Goal: Book appointment/travel/reservation

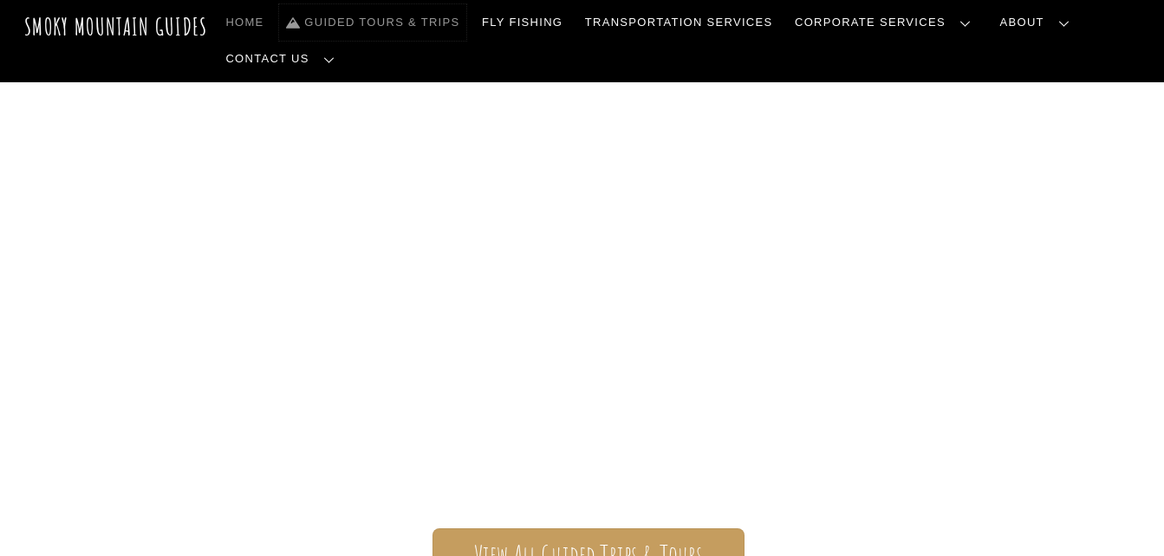
click at [418, 22] on link "Guided Tours & Trips" at bounding box center [372, 22] width 187 height 36
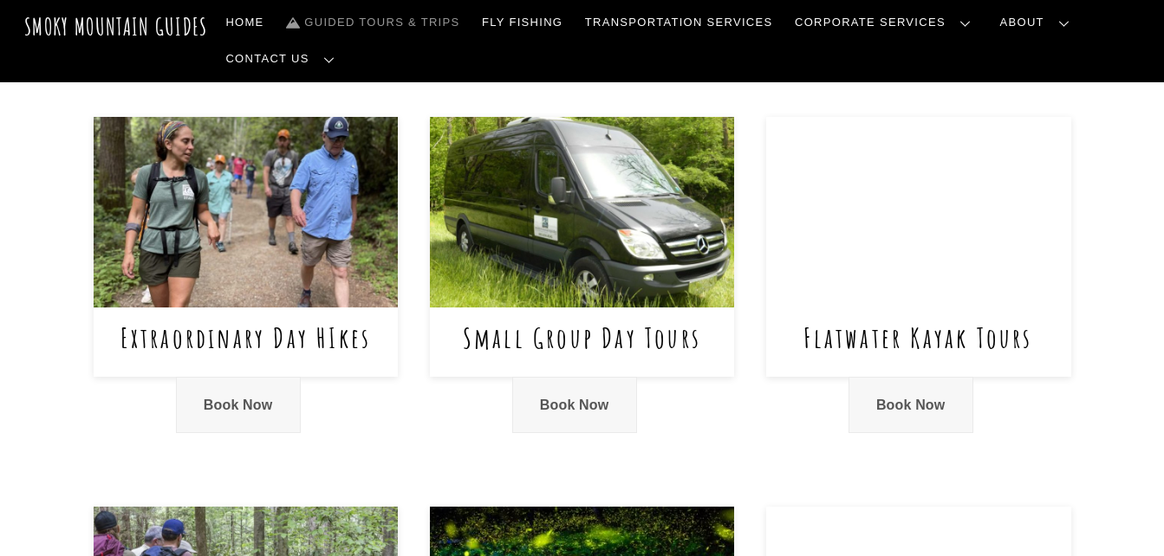
scroll to position [742, 0]
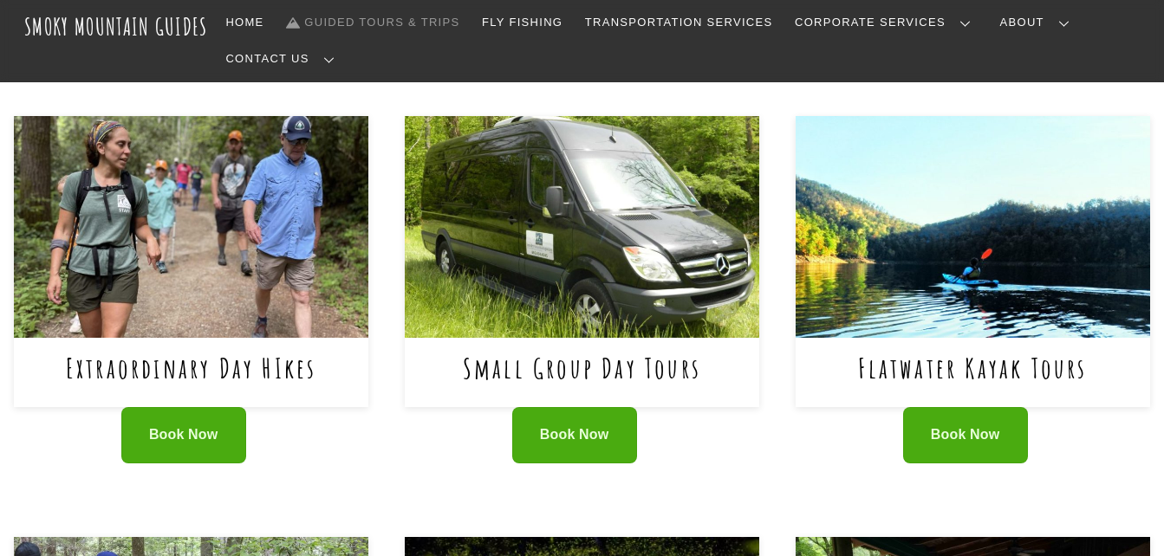
click at [239, 407] on div "Book Now" at bounding box center [191, 446] width 354 height 79
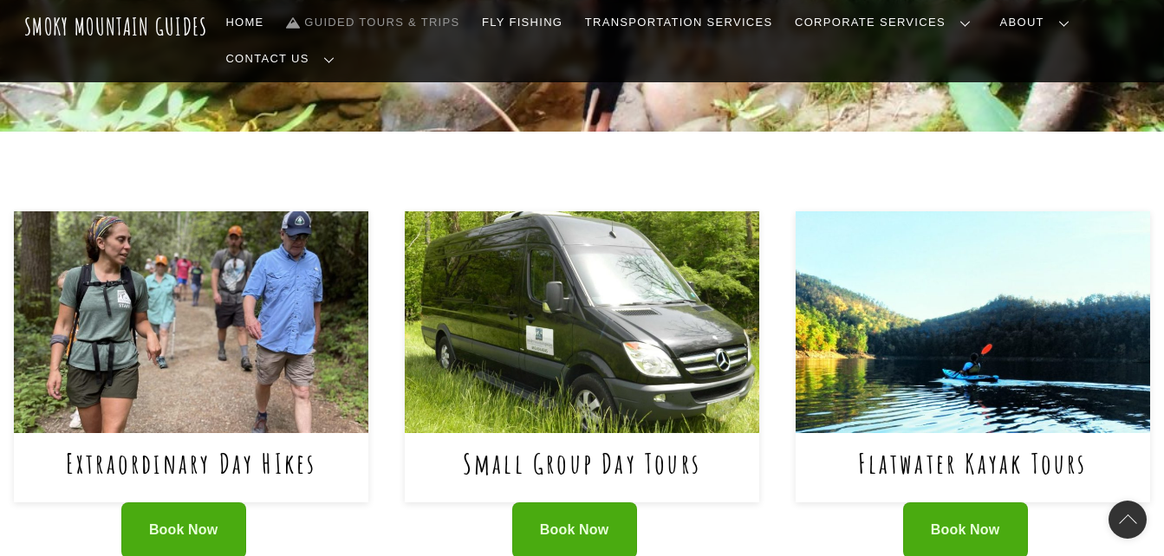
scroll to position [648, 0]
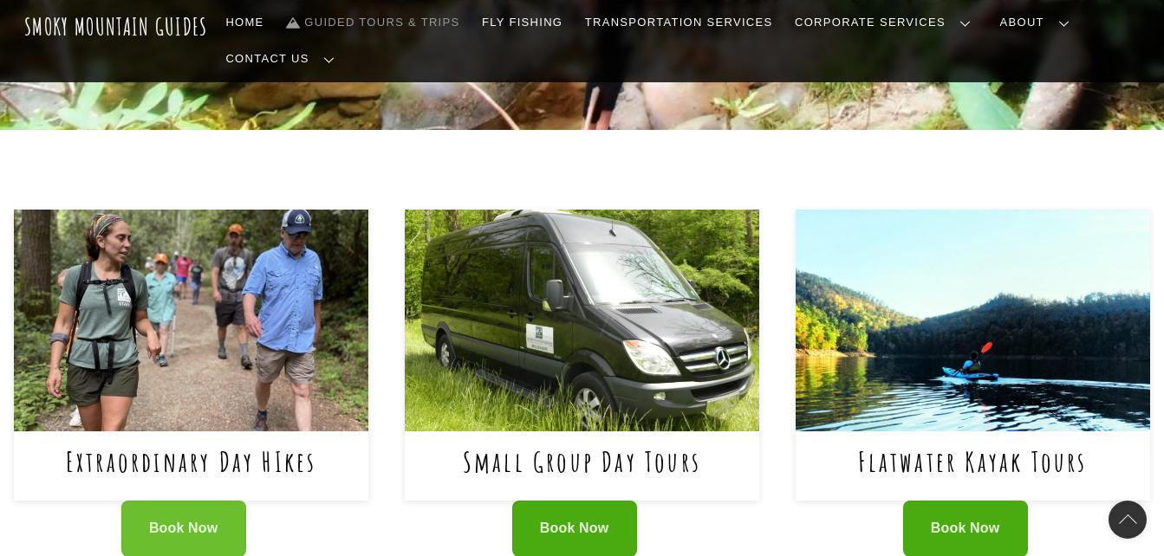
click at [157, 501] on link "Book Now" at bounding box center [183, 529] width 125 height 56
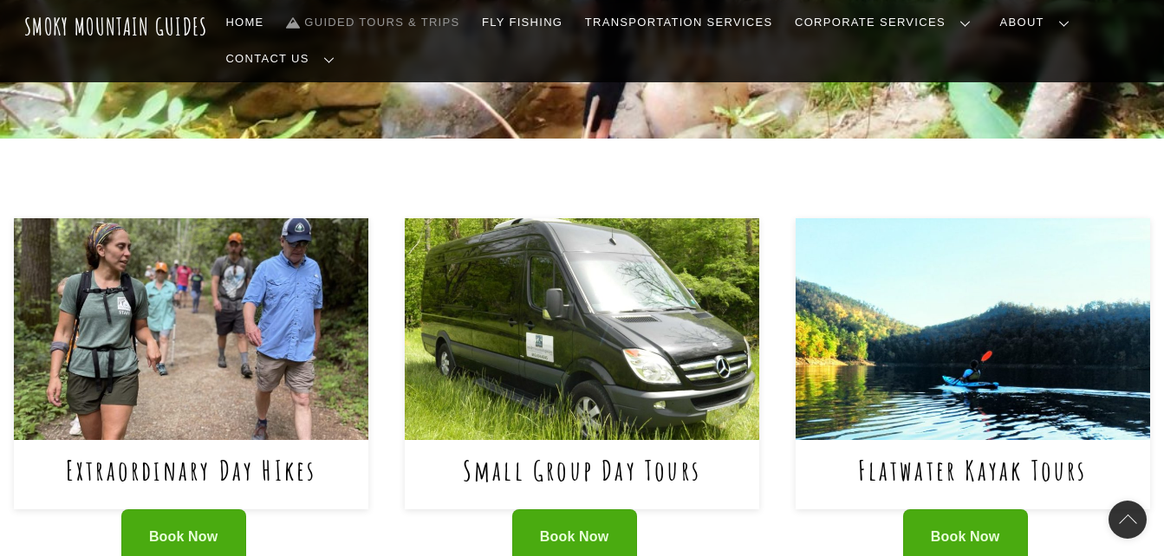
scroll to position [640, 0]
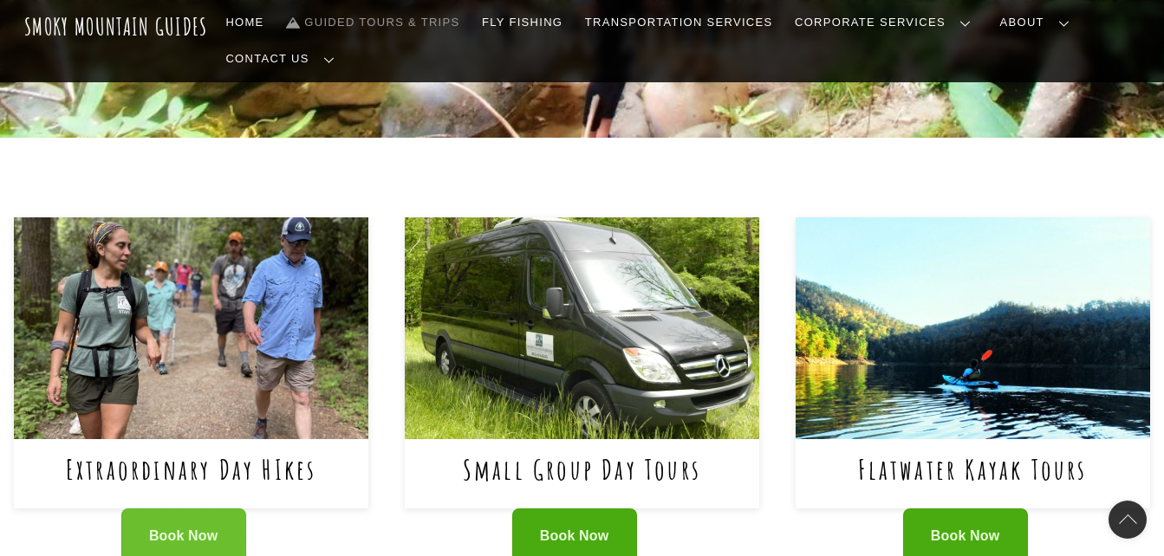
click at [174, 528] on span "Book Now" at bounding box center [183, 537] width 69 height 18
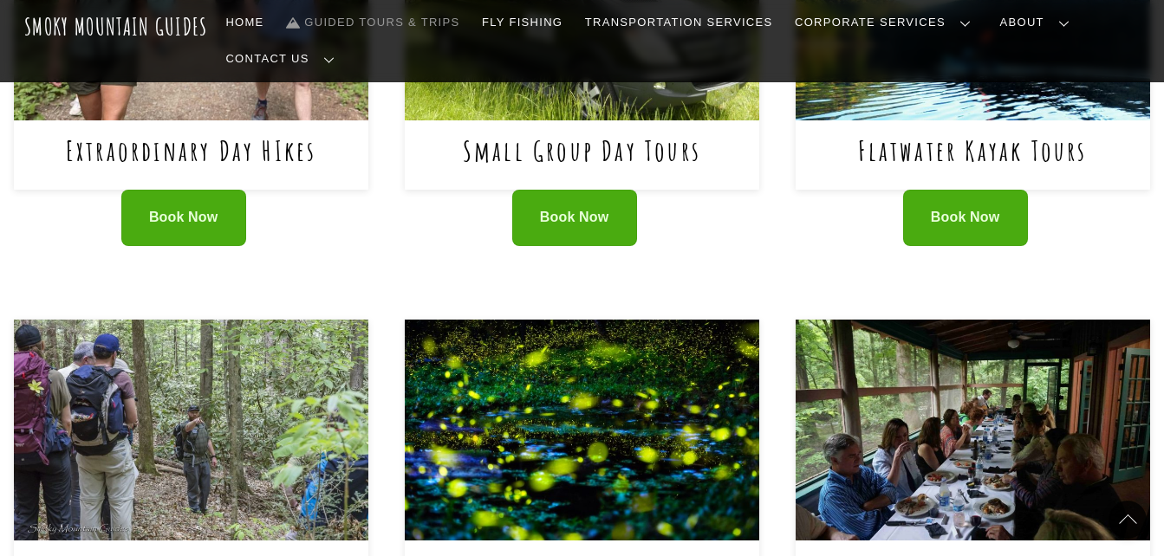
scroll to position [960, 0]
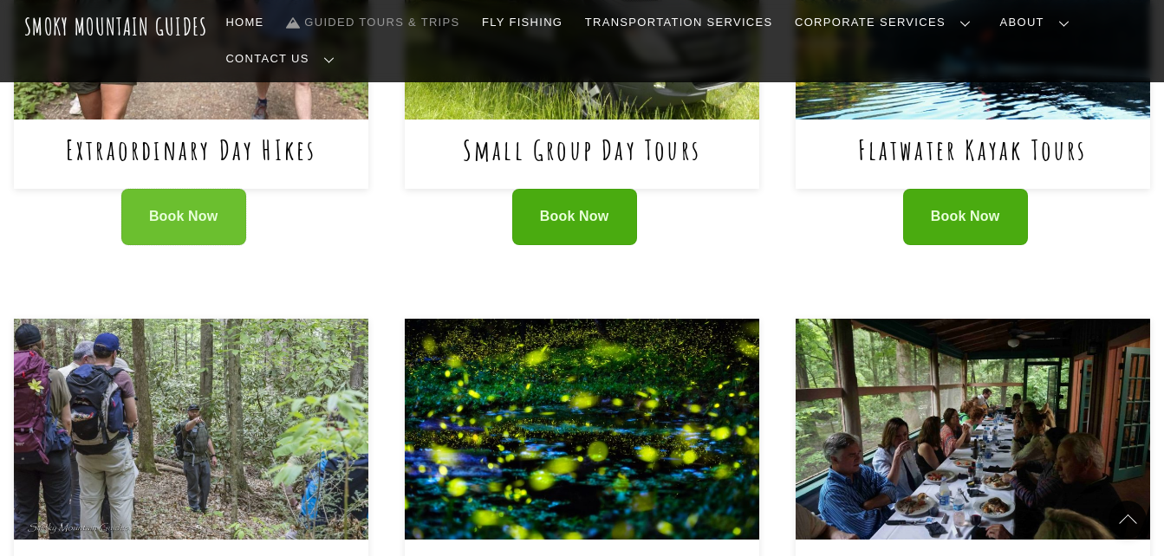
click at [224, 189] on link "Book Now" at bounding box center [183, 217] width 125 height 56
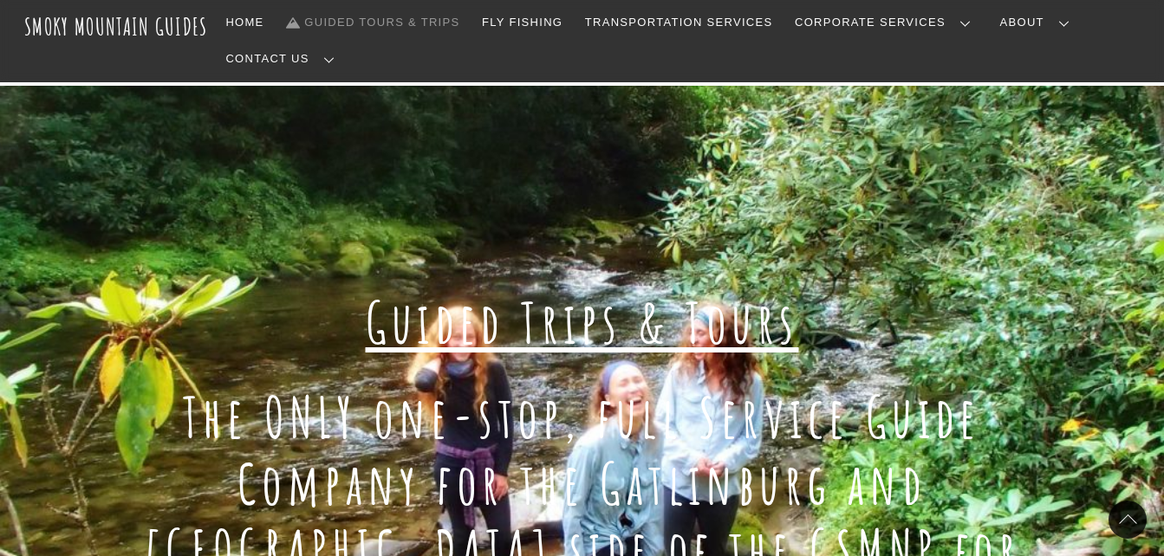
scroll to position [0, 0]
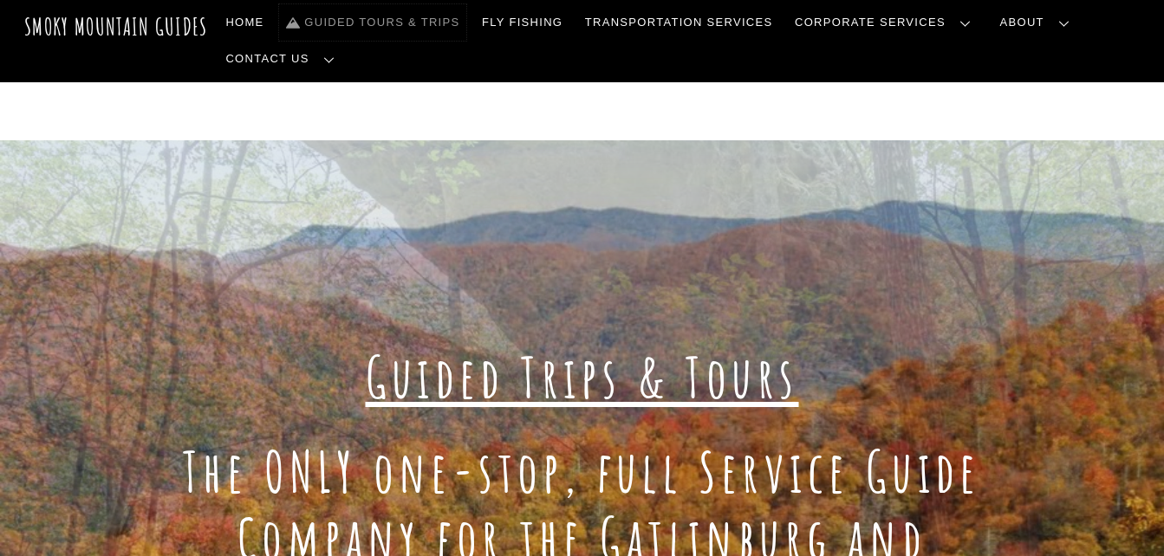
click at [357, 21] on link "Guided Tours & Trips" at bounding box center [372, 22] width 187 height 36
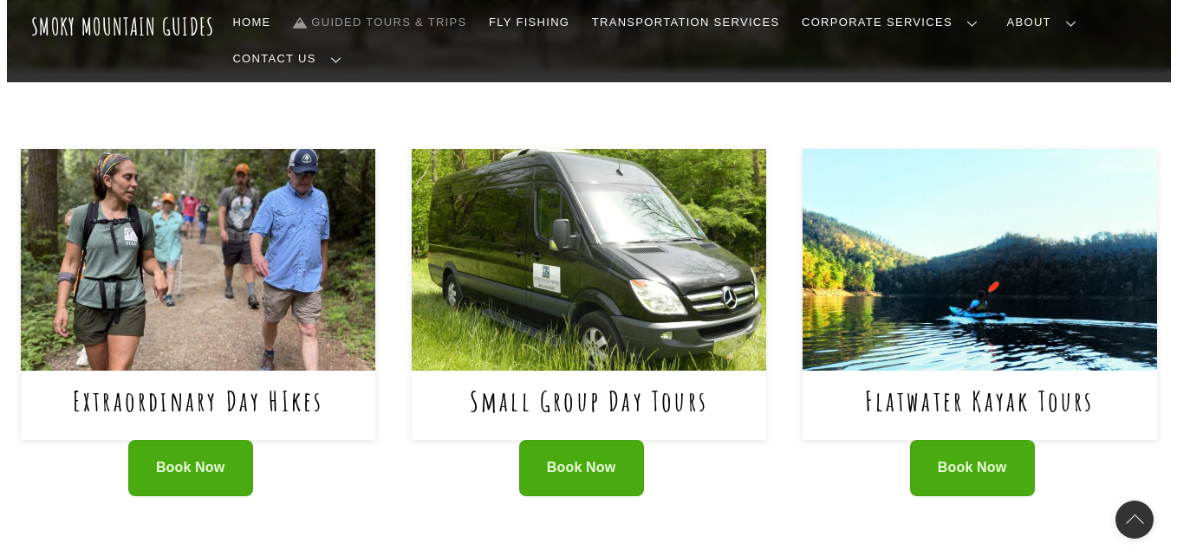
scroll to position [708, 0]
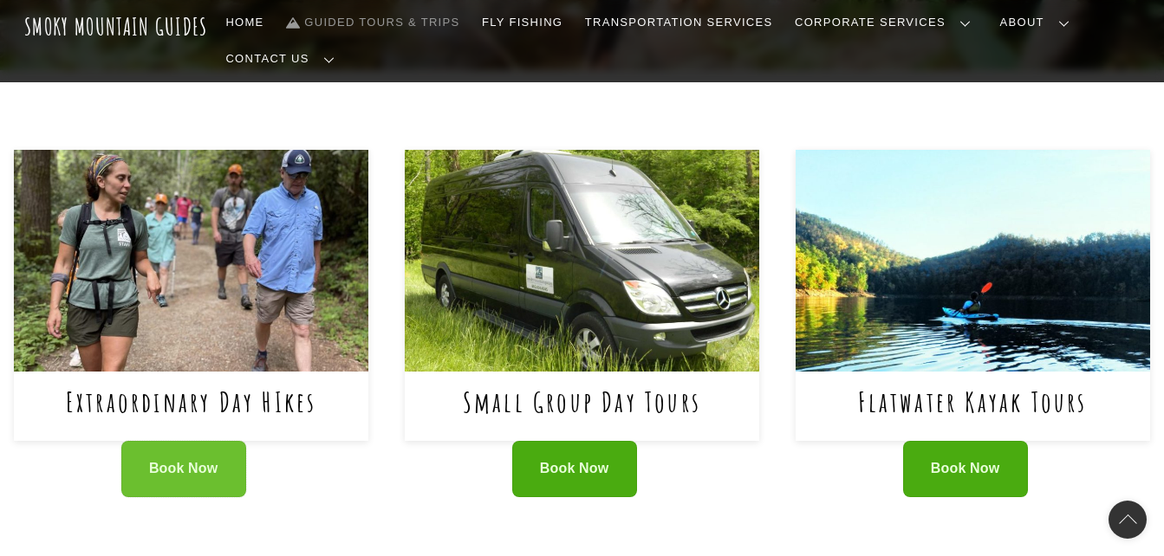
click at [172, 441] on link "Book Now" at bounding box center [183, 469] width 125 height 56
